Goal: Information Seeking & Learning: Learn about a topic

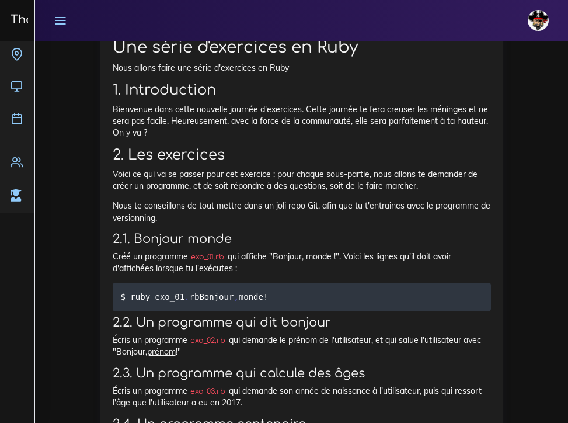
scroll to position [532, 0]
click at [21, 57] on icon at bounding box center [17, 54] width 12 height 12
click at [67, 20] on icon at bounding box center [60, 20] width 13 height 13
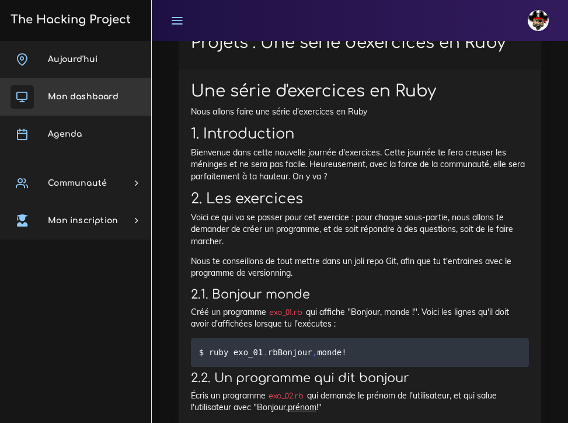
click at [78, 103] on link "Mon dashboard" at bounding box center [75, 96] width 151 height 37
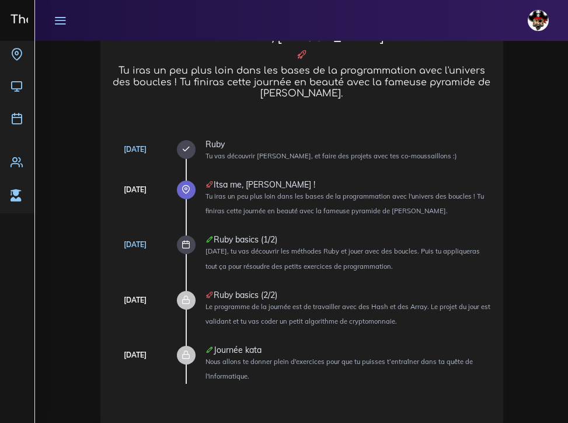
scroll to position [1076, 0]
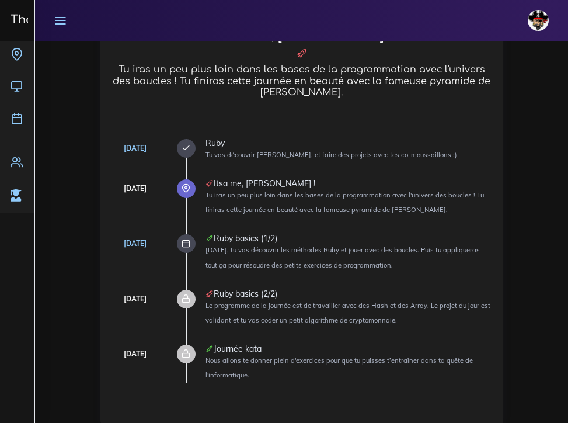
click at [186, 144] on icon at bounding box center [185, 148] width 9 height 9
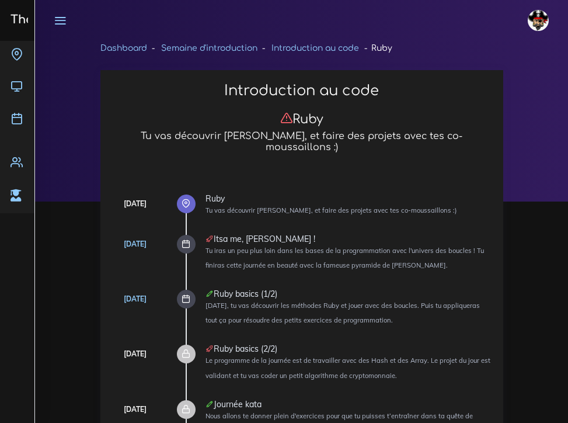
click at [189, 239] on icon at bounding box center [185, 243] width 9 height 9
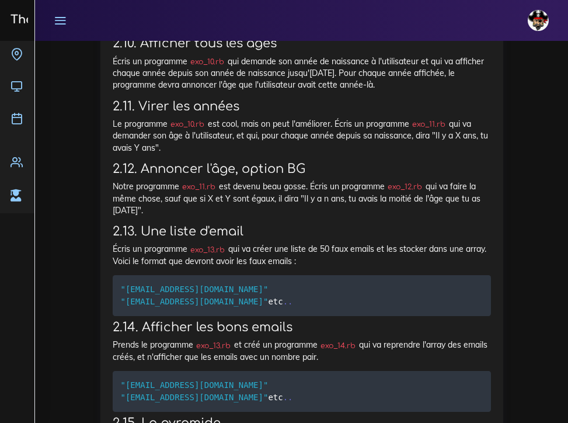
scroll to position [1217, 0]
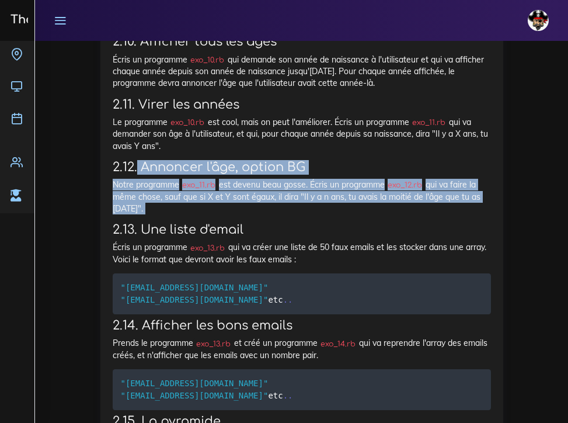
drag, startPoint x: 137, startPoint y: 167, endPoint x: 201, endPoint y: 215, distance: 80.4
click at [201, 215] on div "Une série d'exercices en Ruby Nous allons faire une série d'exercices en Ruby 1…" at bounding box center [302, 169] width 378 height 1635
copy div "Annoncer l'âge, option BG Notre programme exo_11.rb est devenu beau gosse. Écri…"
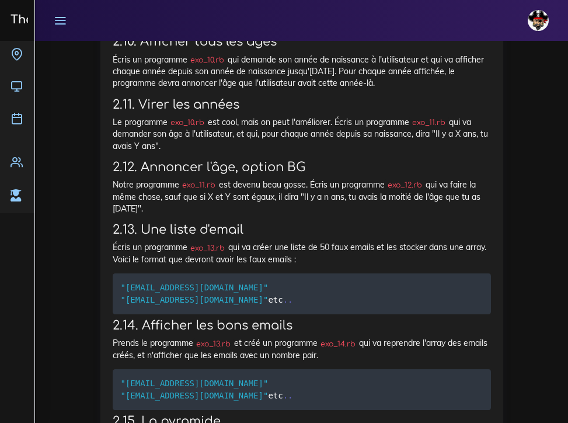
click at [316, 225] on h3 "2.13. Une liste d'email" at bounding box center [302, 229] width 378 height 15
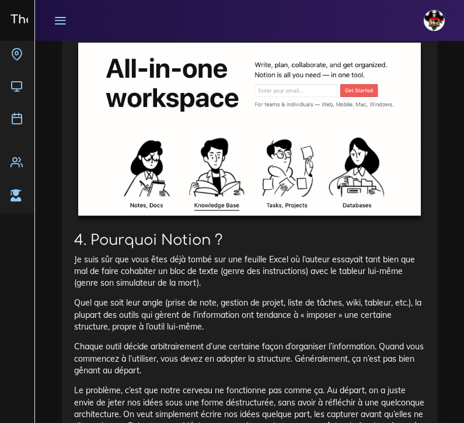
scroll to position [2493, 0]
